Goal: Task Accomplishment & Management: Manage account settings

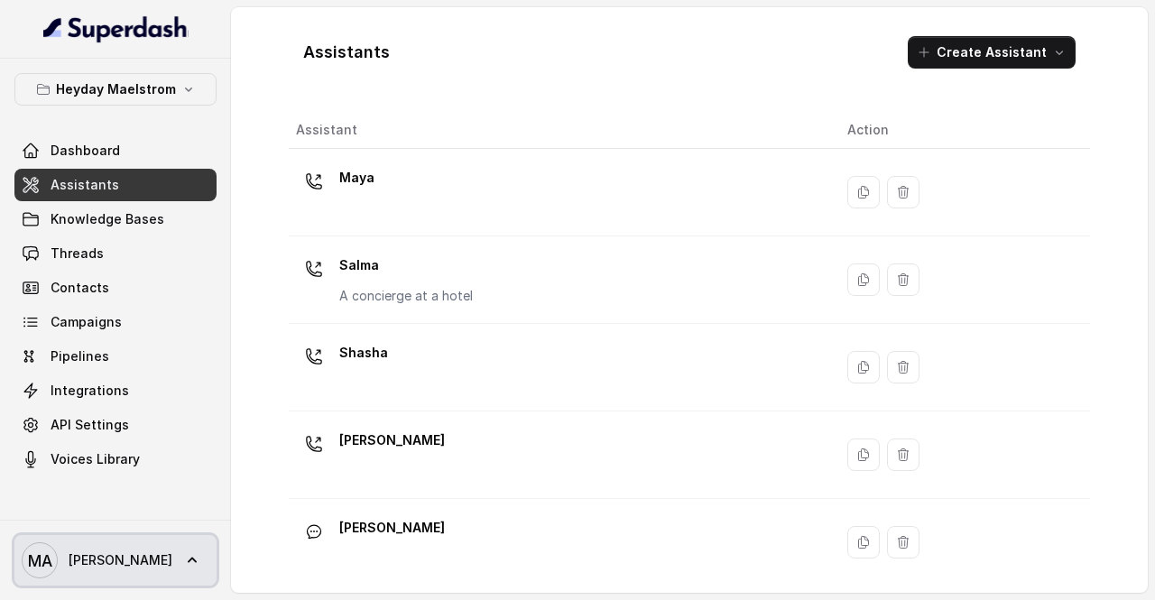
click at [147, 546] on span "MA [PERSON_NAME]" at bounding box center [97, 560] width 151 height 36
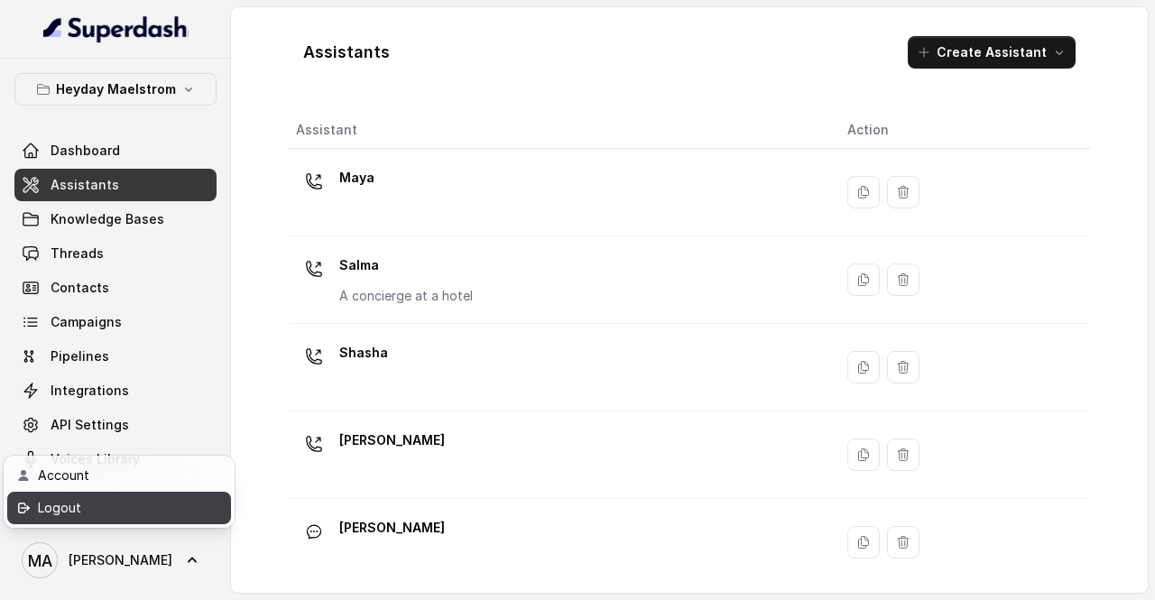
click at [173, 497] on div "Logout" at bounding box center [114, 508] width 153 height 22
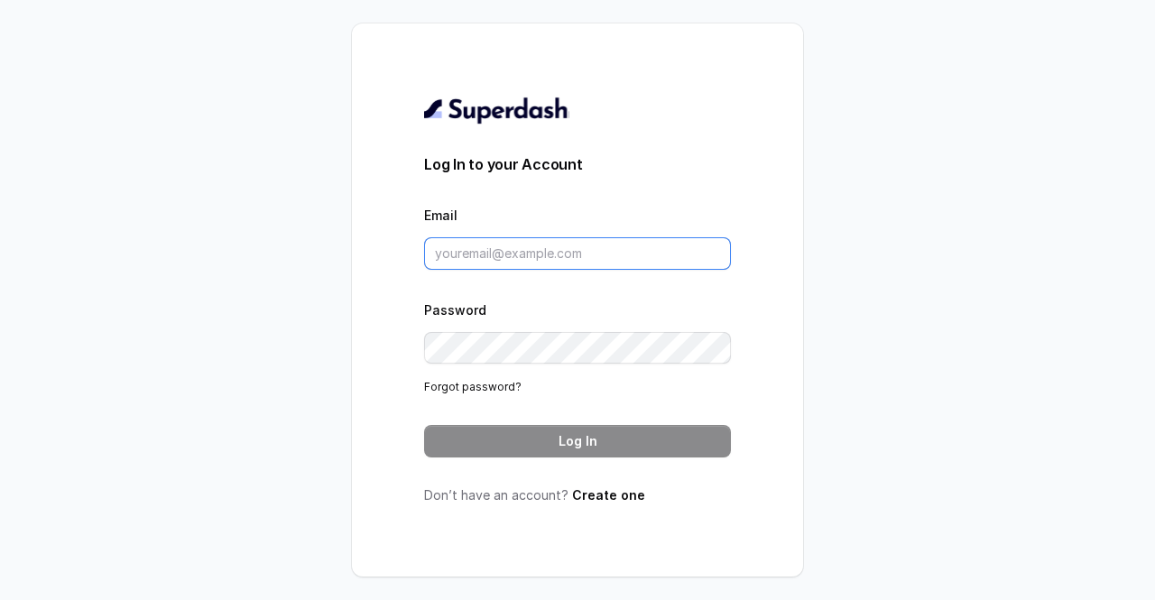
click at [632, 257] on input "Email" at bounding box center [577, 253] width 307 height 32
type input "[EMAIL_ADDRESS][DOMAIN_NAME]"
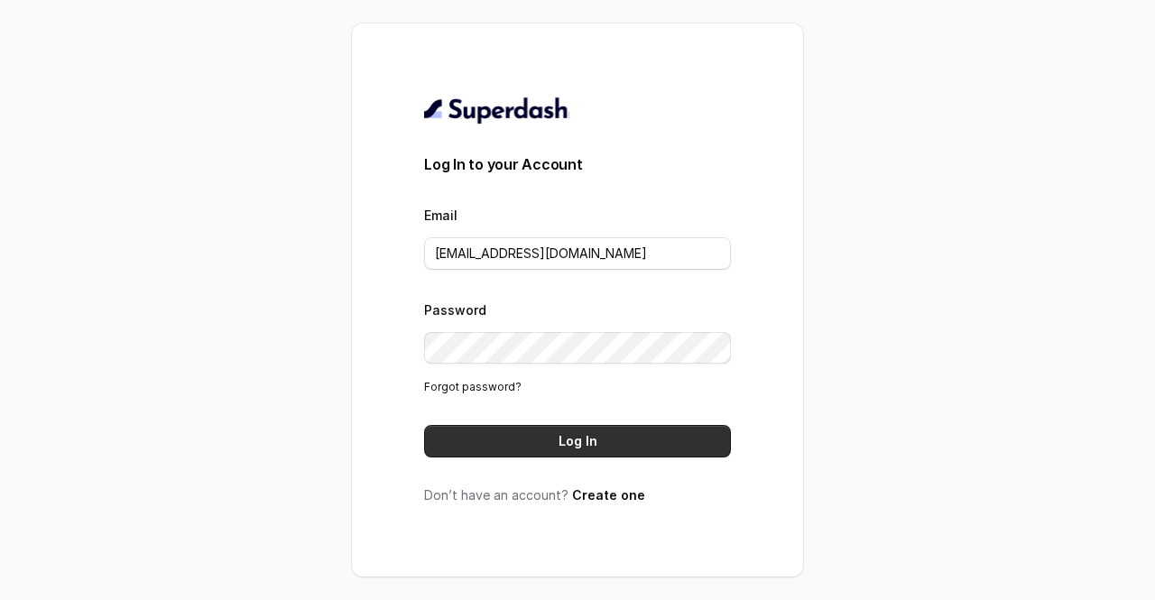
click at [558, 452] on button "Log In" at bounding box center [577, 441] width 307 height 32
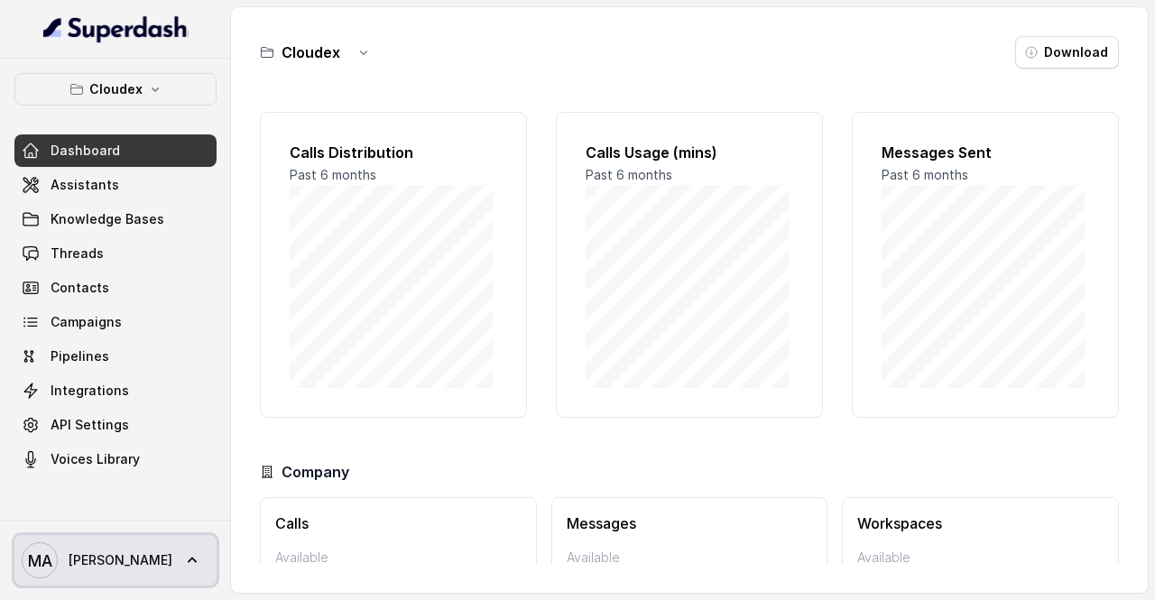
click at [137, 574] on span "MA [PERSON_NAME]" at bounding box center [97, 560] width 151 height 36
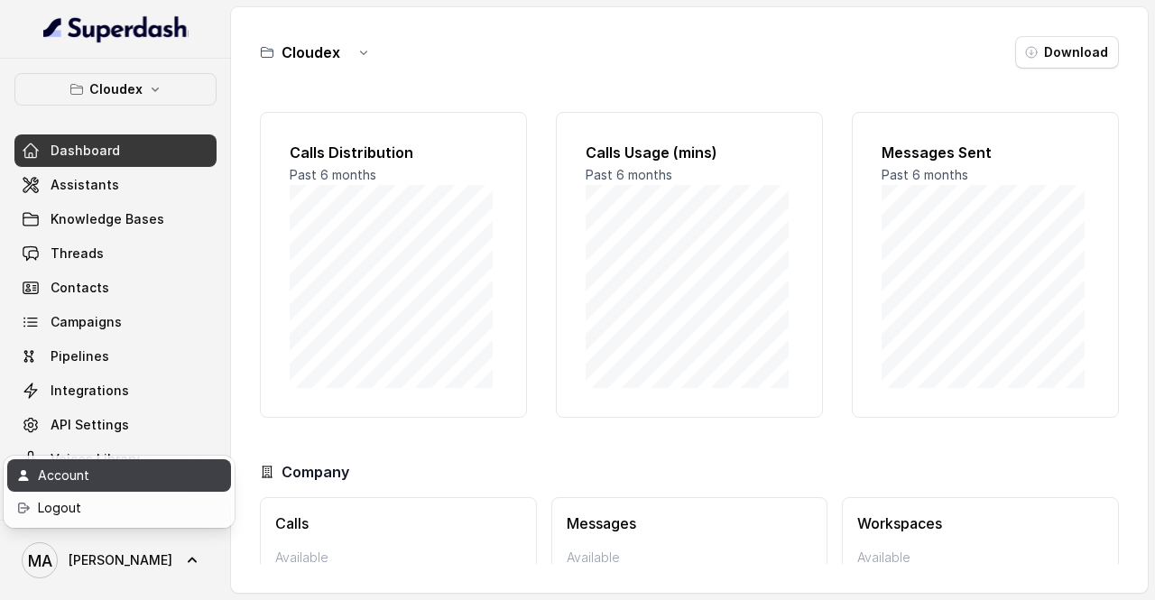
click at [161, 482] on div "Account" at bounding box center [114, 476] width 153 height 22
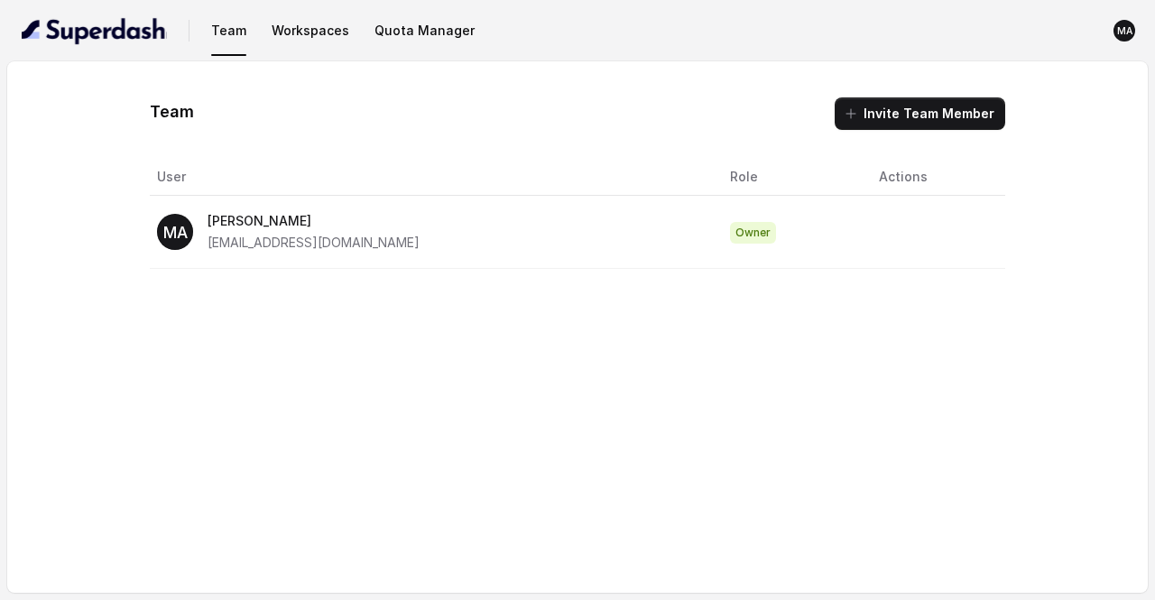
click at [449, 240] on div "MA Mohamed Tashriq tashriqahmad7@gmail.com" at bounding box center [429, 231] width 544 height 43
click at [402, 31] on button "Quota Manager" at bounding box center [424, 30] width 115 height 32
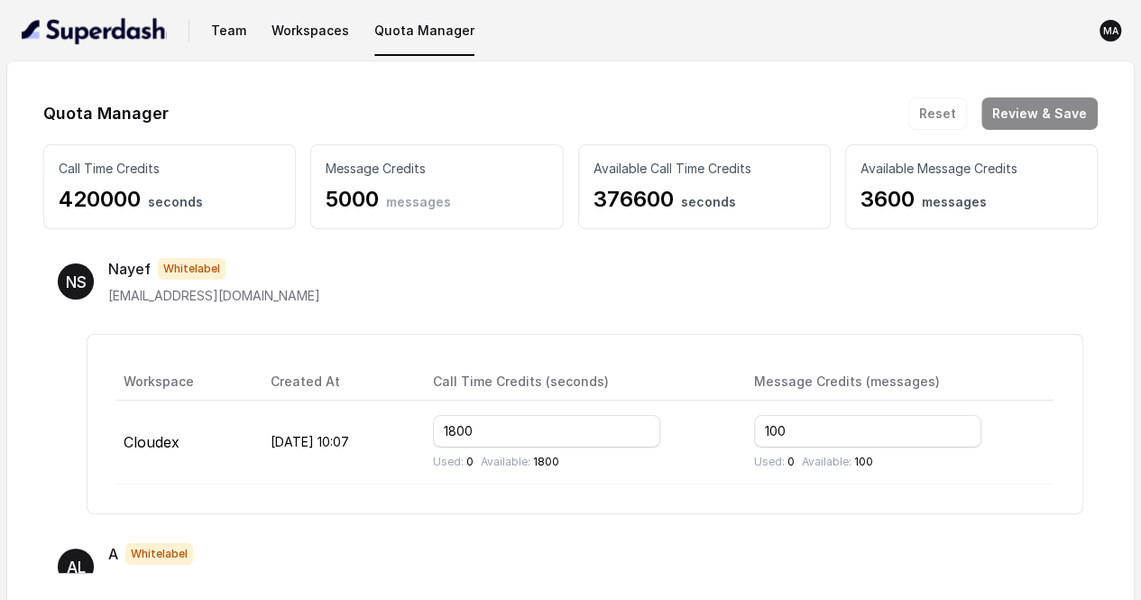
click at [773, 319] on div "NS Nayef Whitelabel ocicloudservices@gmail.com Workspace Created At Call Time C…" at bounding box center [570, 386] width 1055 height 285
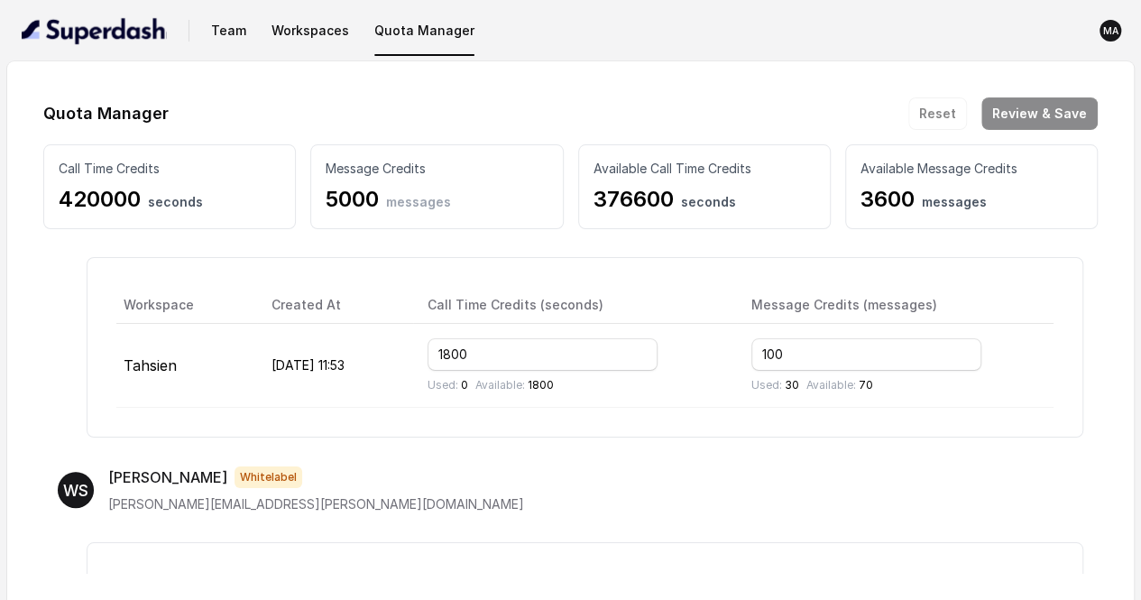
scroll to position [3435, 0]
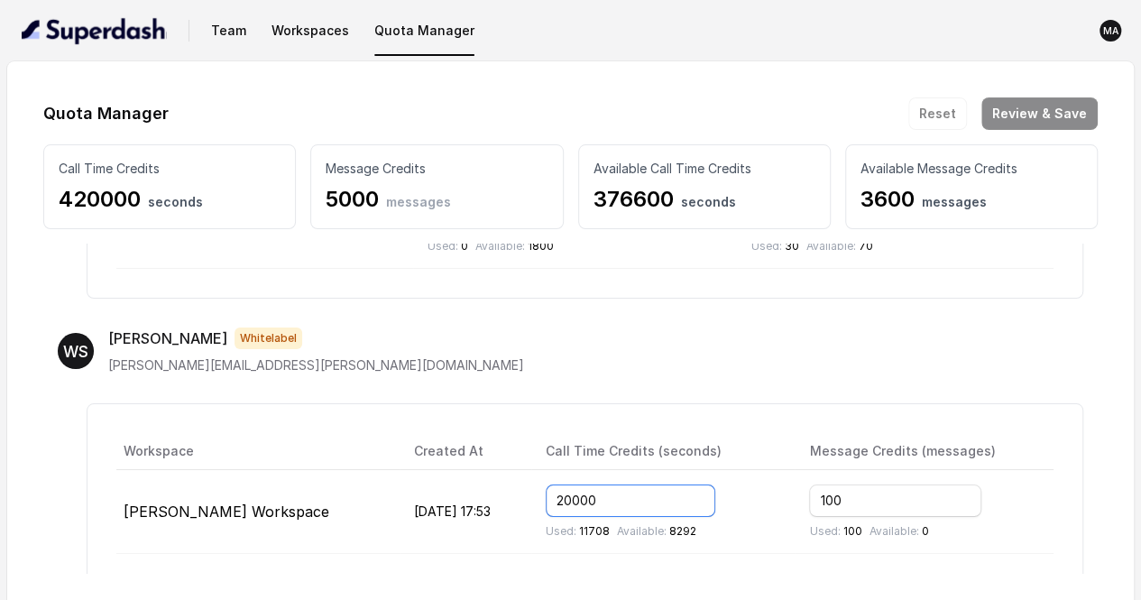
drag, startPoint x: 531, startPoint y: 475, endPoint x: 481, endPoint y: 483, distance: 51.2
click at [481, 483] on tr "Ward's Workspace Jul 17, 2025, 17:53 20000 Used: 11708 Available: 8292 100 Used…" at bounding box center [584, 512] width 937 height 84
type input "30000"
click at [1032, 112] on button "Review & Save" at bounding box center [1040, 113] width 116 height 32
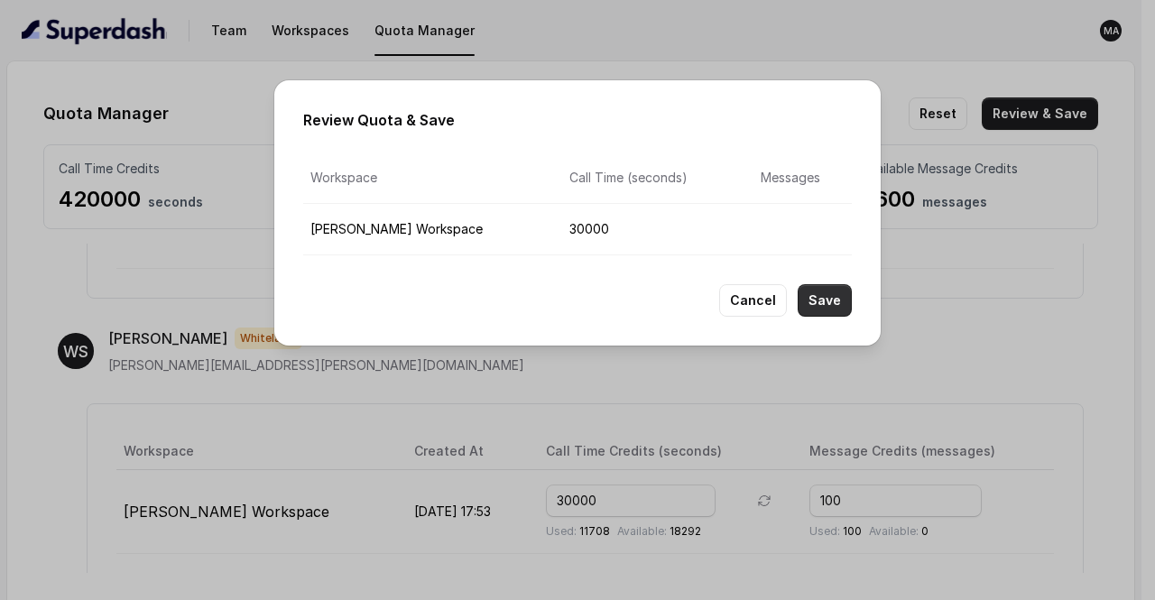
click at [837, 291] on button "Save" at bounding box center [825, 300] width 54 height 32
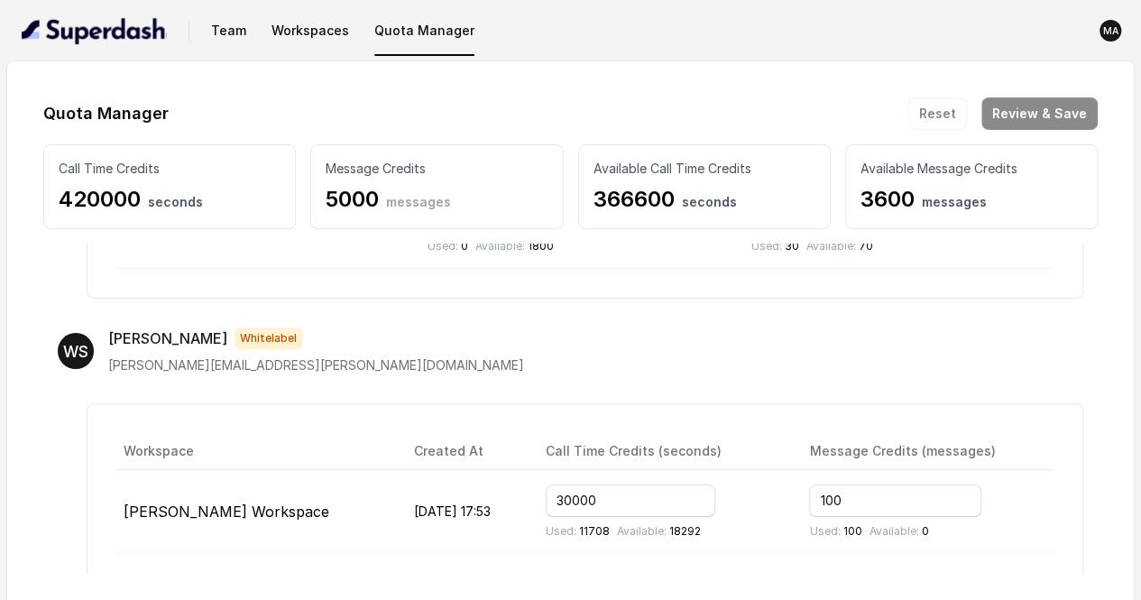
scroll to position [14, 0]
